Goal: Task Accomplishment & Management: Use online tool/utility

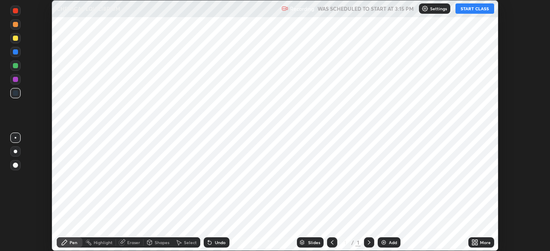
scroll to position [251, 550]
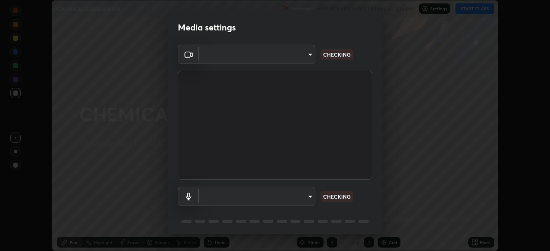
type input "b74a1fcb957b607d7891aad9ae8d06523c05b0d929b8136650b48c924e792bd8"
click at [307, 196] on body "Erase all CHEMICAL EQUILIBRIUM Recording WAS SCHEDULED TO START AT 3:15 PM Sett…" at bounding box center [275, 125] width 550 height 251
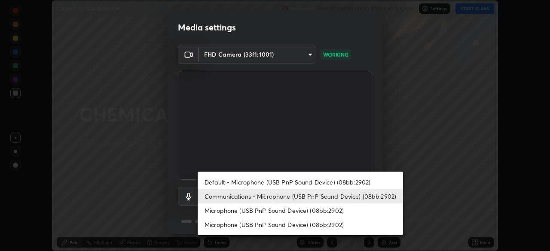
click at [319, 180] on li "Default - Microphone (USB PnP Sound Device) (08bb:2902)" at bounding box center [300, 182] width 205 height 14
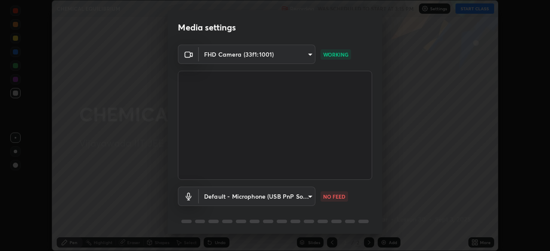
type input "default"
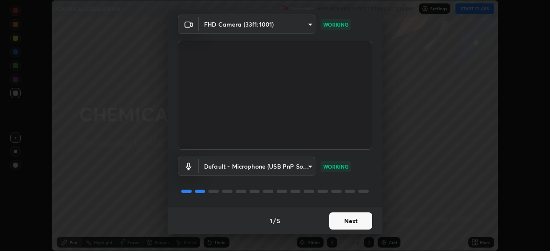
click at [350, 222] on button "Next" at bounding box center [350, 221] width 43 height 17
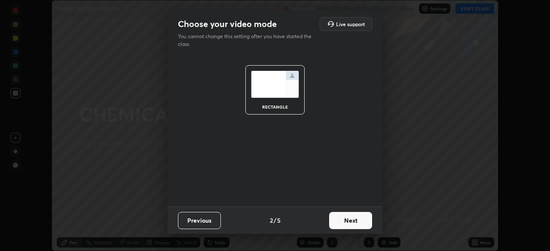
click at [351, 222] on button "Next" at bounding box center [350, 220] width 43 height 17
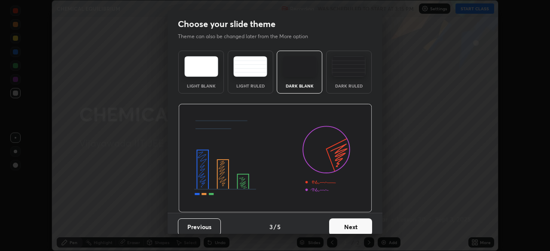
click at [351, 223] on button "Next" at bounding box center [350, 227] width 43 height 17
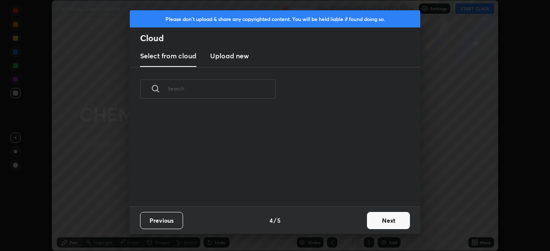
click at [385, 223] on button "Next" at bounding box center [388, 220] width 43 height 17
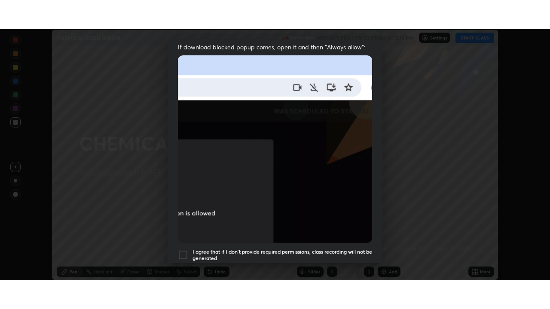
scroll to position [205, 0]
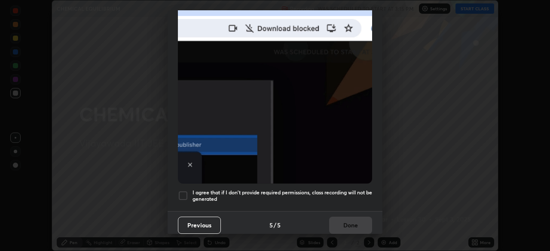
click at [183, 193] on div at bounding box center [183, 196] width 10 height 10
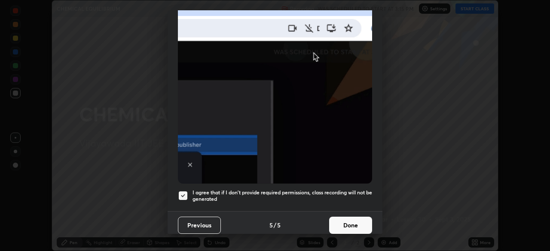
click at [352, 221] on button "Done" at bounding box center [350, 225] width 43 height 17
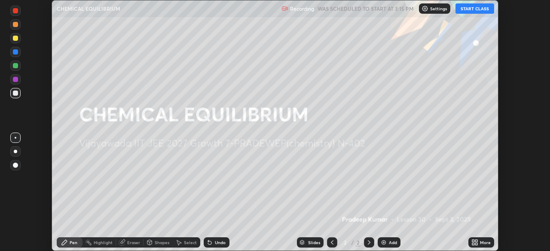
click at [476, 8] on button "START CLASS" at bounding box center [474, 8] width 39 height 10
click at [474, 10] on button "End Class" at bounding box center [476, 8] width 35 height 10
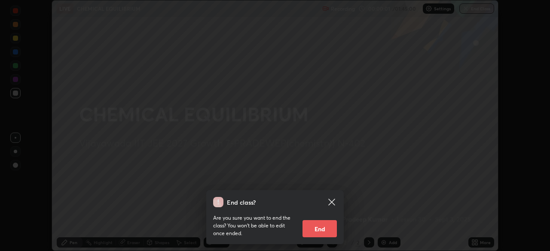
click at [429, 199] on div "End class? Are you sure you want to end the class? You won’t be able to edit on…" at bounding box center [275, 125] width 550 height 251
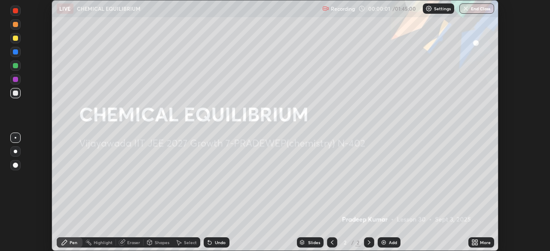
click at [475, 244] on icon at bounding box center [474, 242] width 7 height 7
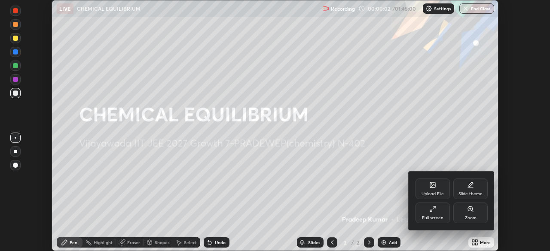
click at [431, 214] on div "Full screen" at bounding box center [432, 213] width 34 height 21
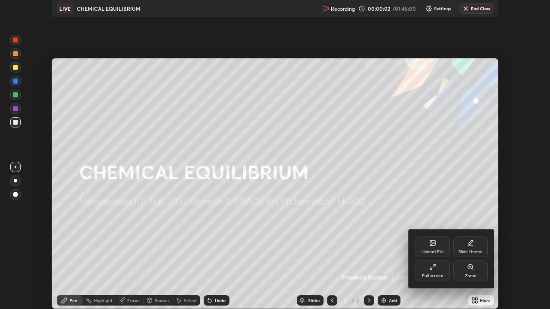
scroll to position [309, 550]
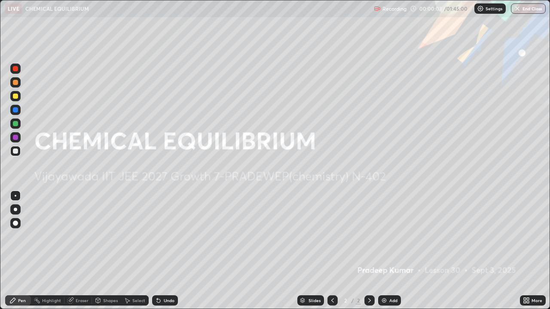
click at [385, 251] on div "Add" at bounding box center [389, 301] width 23 height 10
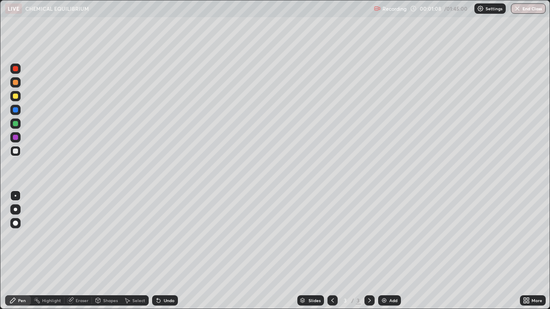
click at [165, 251] on div "Undo" at bounding box center [169, 301] width 11 height 4
click at [164, 251] on div "Undo" at bounding box center [169, 301] width 11 height 4
click at [162, 251] on div "Undo" at bounding box center [165, 301] width 26 height 10
click at [387, 251] on div "Add" at bounding box center [389, 301] width 23 height 10
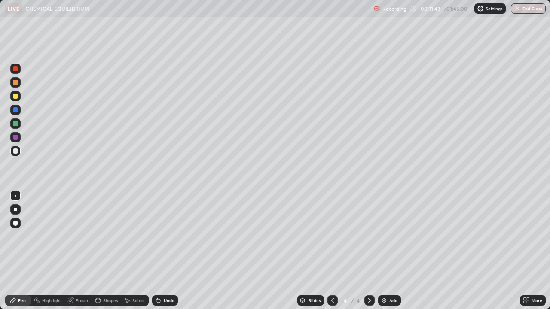
click at [385, 251] on img at bounding box center [384, 300] width 7 height 7
click at [17, 96] on div at bounding box center [15, 96] width 5 height 5
click at [382, 251] on img at bounding box center [384, 300] width 7 height 7
click at [383, 251] on img at bounding box center [384, 300] width 7 height 7
click at [164, 251] on div "Undo" at bounding box center [165, 301] width 26 height 10
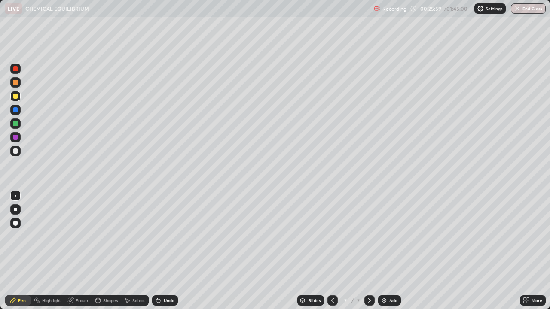
click at [166, 251] on div "Undo" at bounding box center [169, 301] width 11 height 4
click at [167, 251] on div "Undo" at bounding box center [169, 301] width 11 height 4
click at [169, 251] on div "Undo" at bounding box center [169, 301] width 11 height 4
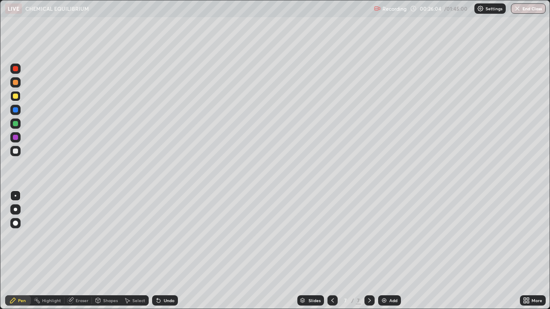
click at [168, 251] on div "Undo" at bounding box center [169, 301] width 11 height 4
click at [166, 251] on div "Undo" at bounding box center [169, 301] width 11 height 4
click at [165, 251] on div "Undo" at bounding box center [169, 301] width 11 height 4
click at [169, 251] on div "Undo" at bounding box center [169, 301] width 11 height 4
click at [381, 251] on img at bounding box center [384, 300] width 7 height 7
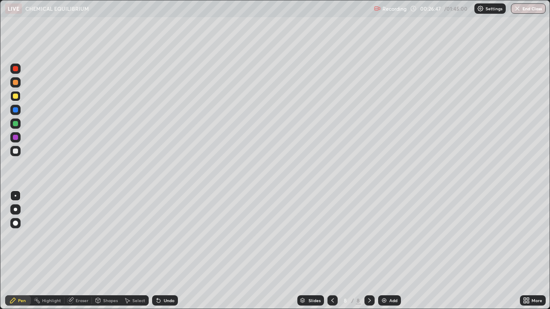
click at [164, 251] on div "Undo" at bounding box center [169, 301] width 11 height 4
click at [160, 251] on icon at bounding box center [158, 300] width 7 height 7
click at [50, 251] on div "Highlight" at bounding box center [51, 301] width 19 height 4
click at [18, 251] on div "Pen" at bounding box center [22, 301] width 8 height 4
click at [85, 251] on div "Eraser" at bounding box center [82, 301] width 13 height 4
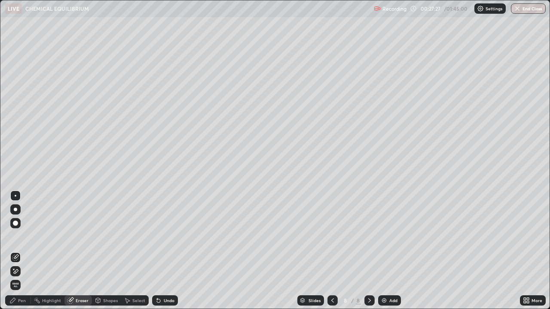
click at [18, 251] on div "Pen" at bounding box center [22, 301] width 8 height 4
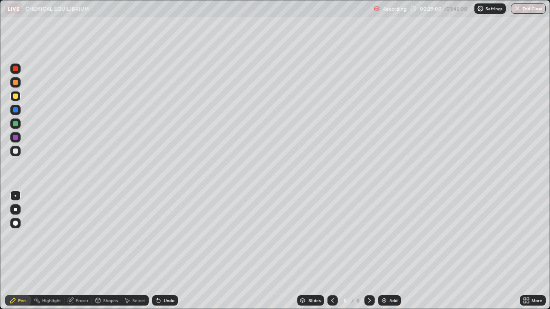
click at [12, 149] on div at bounding box center [15, 151] width 10 height 10
click at [391, 251] on div "Add" at bounding box center [393, 301] width 8 height 4
click at [18, 97] on div at bounding box center [15, 96] width 5 height 5
click at [19, 153] on div at bounding box center [15, 151] width 10 height 10
click at [16, 150] on div at bounding box center [15, 151] width 5 height 5
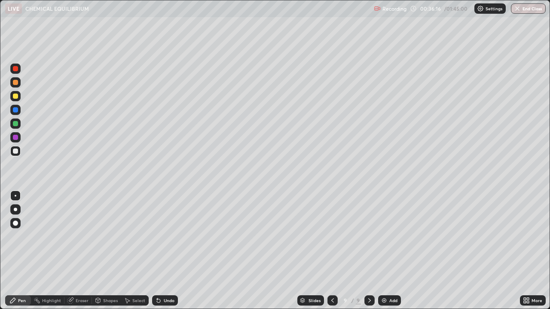
click at [168, 251] on div "Undo" at bounding box center [169, 301] width 11 height 4
click at [389, 251] on div "Add" at bounding box center [393, 301] width 8 height 4
click at [173, 251] on div "Undo" at bounding box center [169, 301] width 11 height 4
click at [171, 251] on div "Undo" at bounding box center [165, 301] width 26 height 10
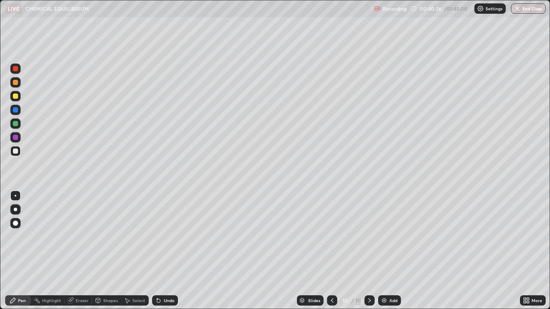
click at [173, 251] on div "Undo" at bounding box center [169, 301] width 11 height 4
click at [168, 251] on div "Undo" at bounding box center [169, 301] width 11 height 4
click at [76, 251] on div "Eraser" at bounding box center [82, 301] width 13 height 4
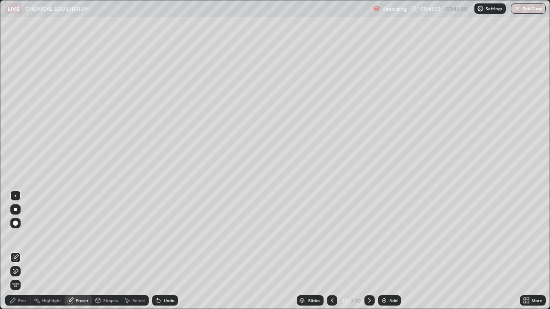
click at [20, 251] on div "Pen" at bounding box center [22, 301] width 8 height 4
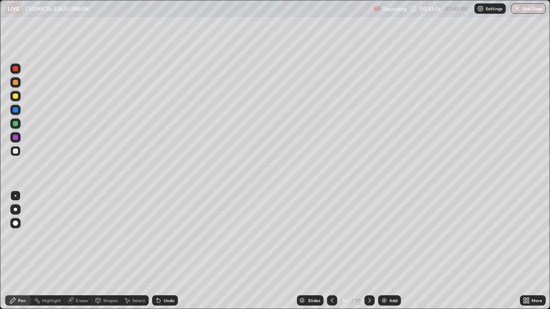
click at [15, 96] on div at bounding box center [15, 96] width 5 height 5
click at [16, 152] on div at bounding box center [15, 151] width 5 height 5
click at [386, 251] on img at bounding box center [384, 300] width 7 height 7
click at [332, 251] on icon at bounding box center [332, 300] width 7 height 7
click at [366, 251] on icon at bounding box center [369, 300] width 7 height 7
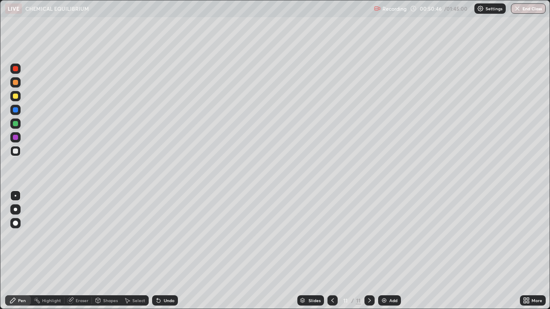
click at [327, 251] on div at bounding box center [332, 301] width 10 height 10
click at [369, 251] on icon at bounding box center [369, 300] width 7 height 7
click at [16, 96] on div at bounding box center [15, 96] width 5 height 5
click at [163, 251] on div "Undo" at bounding box center [165, 301] width 26 height 10
click at [164, 251] on div "Undo" at bounding box center [169, 301] width 11 height 4
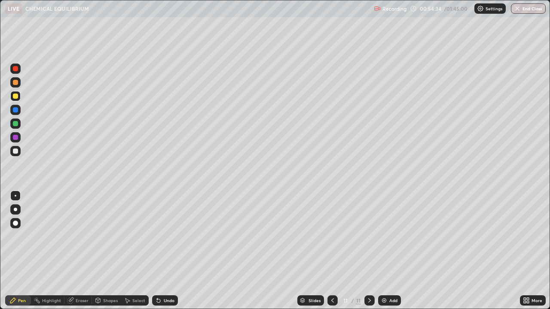
click at [14, 152] on div at bounding box center [15, 151] width 5 height 5
click at [162, 251] on div "Undo" at bounding box center [165, 301] width 26 height 10
click at [164, 251] on div "Undo" at bounding box center [169, 301] width 11 height 4
click at [166, 251] on div "Undo" at bounding box center [169, 301] width 11 height 4
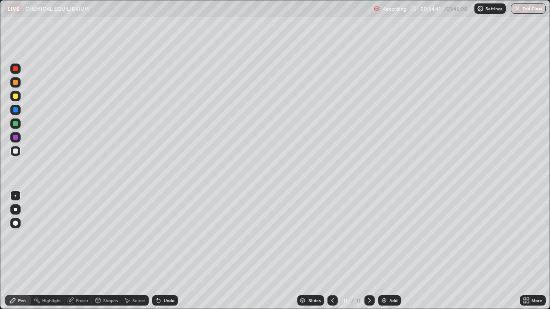
click at [165, 251] on div "Undo" at bounding box center [169, 301] width 11 height 4
click at [166, 251] on div "Undo" at bounding box center [169, 301] width 11 height 4
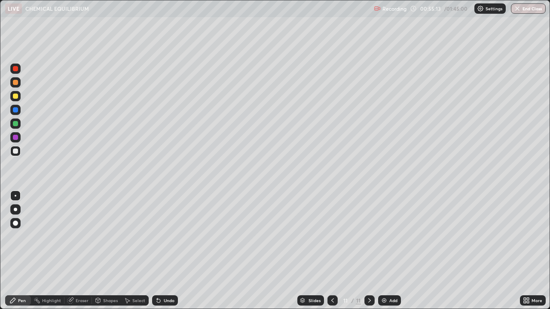
click at [169, 251] on div "Undo" at bounding box center [169, 301] width 11 height 4
click at [168, 251] on div "Undo" at bounding box center [169, 301] width 11 height 4
click at [169, 251] on div "Undo" at bounding box center [169, 301] width 11 height 4
click at [170, 251] on div "Undo" at bounding box center [169, 301] width 11 height 4
click at [165, 251] on div "Undo" at bounding box center [169, 301] width 11 height 4
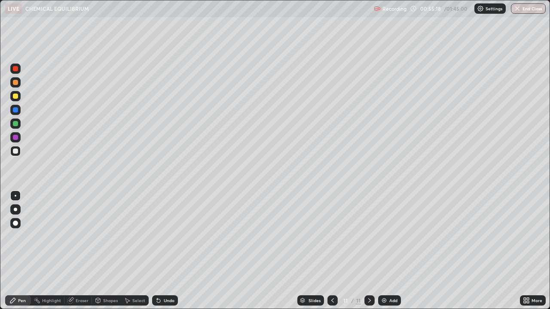
click at [165, 251] on div "Undo" at bounding box center [169, 301] width 11 height 4
click at [383, 251] on img at bounding box center [384, 300] width 7 height 7
click at [16, 96] on div at bounding box center [15, 96] width 5 height 5
click at [16, 151] on div at bounding box center [15, 151] width 5 height 5
click at [162, 251] on div "Undo" at bounding box center [165, 301] width 26 height 10
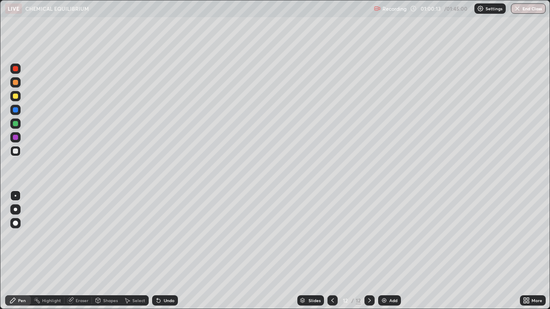
click at [160, 251] on icon at bounding box center [158, 300] width 7 height 7
click at [165, 251] on div "Undo" at bounding box center [169, 301] width 11 height 4
click at [384, 251] on img at bounding box center [384, 300] width 7 height 7
click at [16, 95] on div at bounding box center [15, 96] width 5 height 5
click at [166, 251] on div "Undo" at bounding box center [169, 301] width 11 height 4
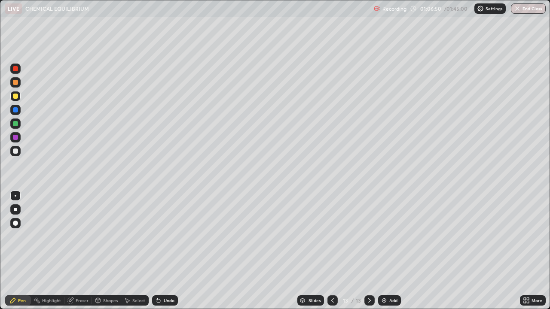
click at [166, 251] on div "Undo" at bounding box center [169, 301] width 11 height 4
click at [164, 251] on div "Undo" at bounding box center [169, 301] width 11 height 4
click at [57, 251] on div "Highlight" at bounding box center [48, 301] width 34 height 10
click at [18, 155] on div at bounding box center [15, 151] width 10 height 10
click at [20, 251] on div "Pen" at bounding box center [22, 301] width 8 height 4
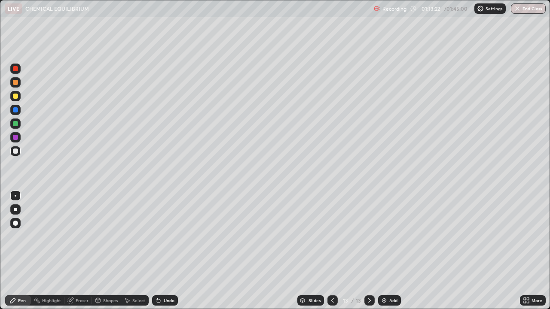
click at [15, 95] on div at bounding box center [15, 96] width 5 height 5
click at [382, 251] on img at bounding box center [384, 300] width 7 height 7
click at [15, 152] on div at bounding box center [15, 151] width 5 height 5
click at [162, 251] on div "Undo" at bounding box center [165, 301] width 26 height 10
click at [164, 251] on div "Undo" at bounding box center [169, 301] width 11 height 4
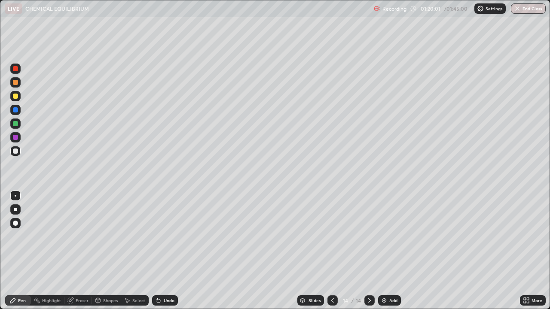
click at [166, 251] on div "Undo" at bounding box center [169, 301] width 11 height 4
click at [381, 251] on img at bounding box center [384, 300] width 7 height 7
click at [15, 96] on div at bounding box center [15, 96] width 5 height 5
click at [5, 251] on div "Erase all" at bounding box center [15, 154] width 21 height 275
click at [15, 83] on div at bounding box center [15, 82] width 5 height 5
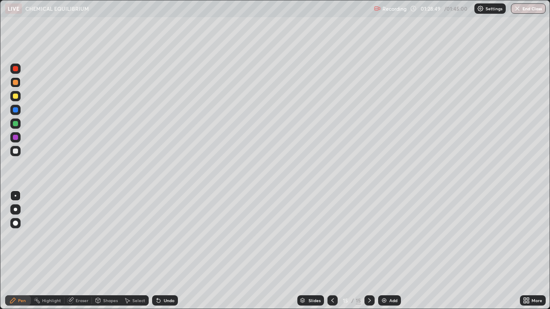
click at [13, 150] on div at bounding box center [15, 151] width 5 height 5
click at [15, 94] on div at bounding box center [15, 96] width 5 height 5
click at [388, 251] on div "Add" at bounding box center [389, 301] width 23 height 10
click at [13, 151] on div at bounding box center [15, 151] width 5 height 5
click at [14, 96] on div at bounding box center [15, 96] width 5 height 5
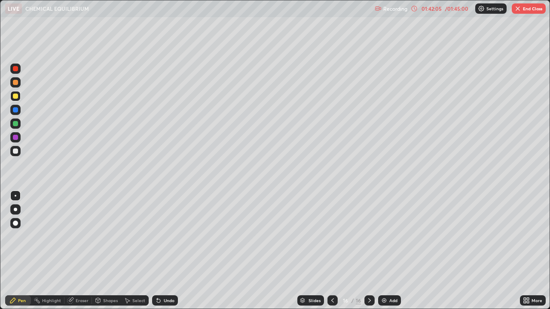
click at [532, 12] on button "End Class" at bounding box center [529, 8] width 34 height 10
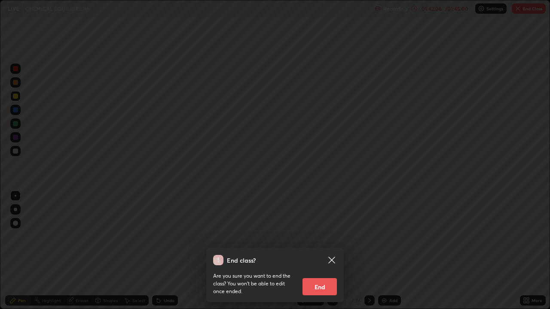
click at [327, 251] on button "End" at bounding box center [319, 286] width 34 height 17
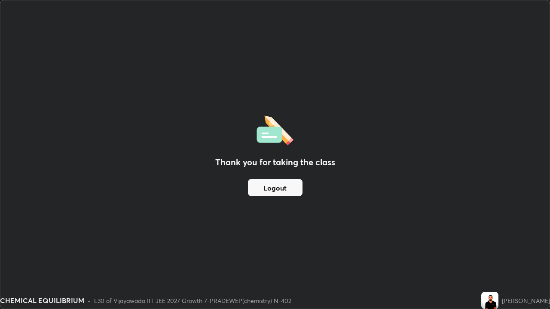
click at [287, 187] on button "Logout" at bounding box center [275, 187] width 55 height 17
